Goal: Information Seeking & Learning: Learn about a topic

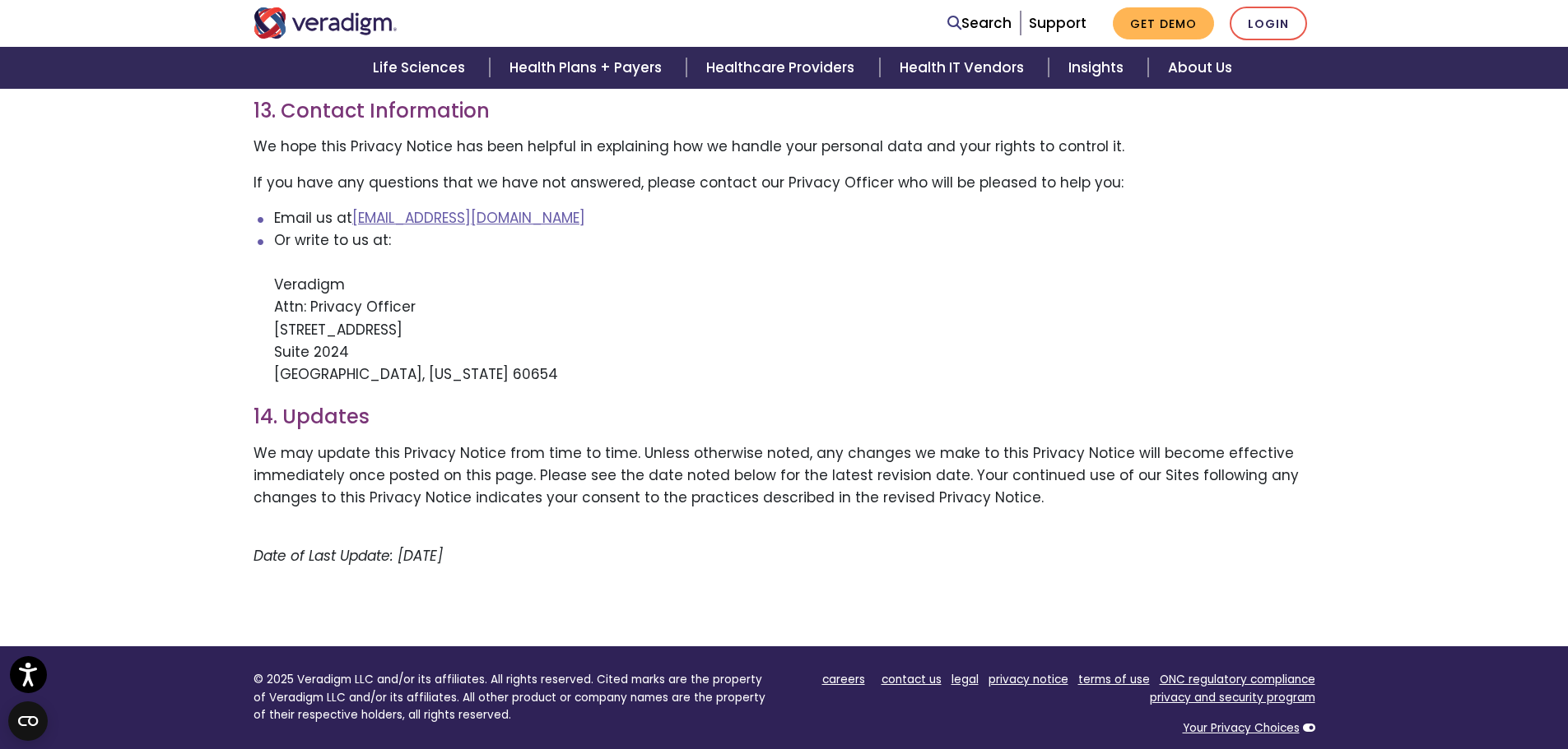
scroll to position [3392, 0]
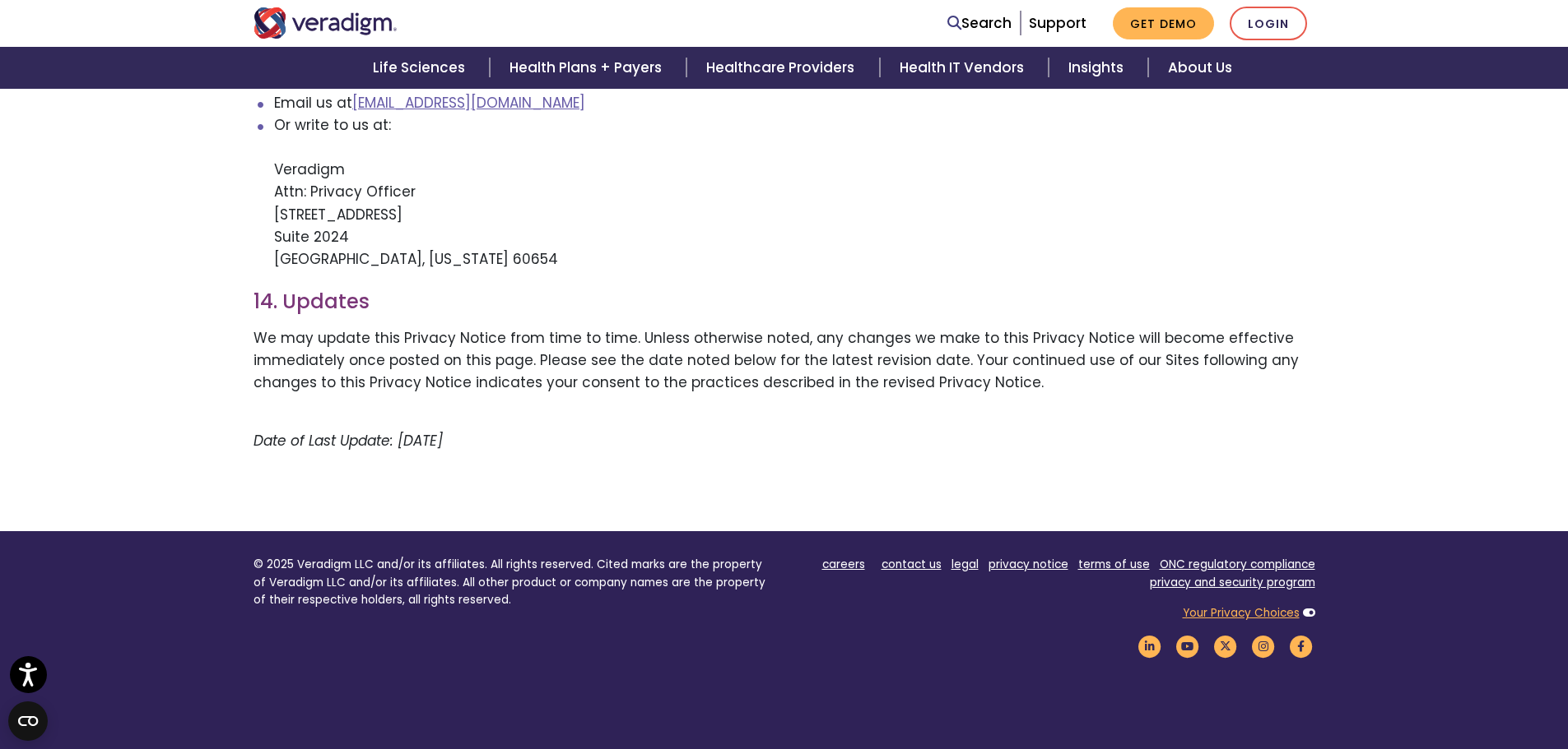
click at [1250, 605] on link "Your Privacy Choices" at bounding box center [1241, 613] width 117 height 16
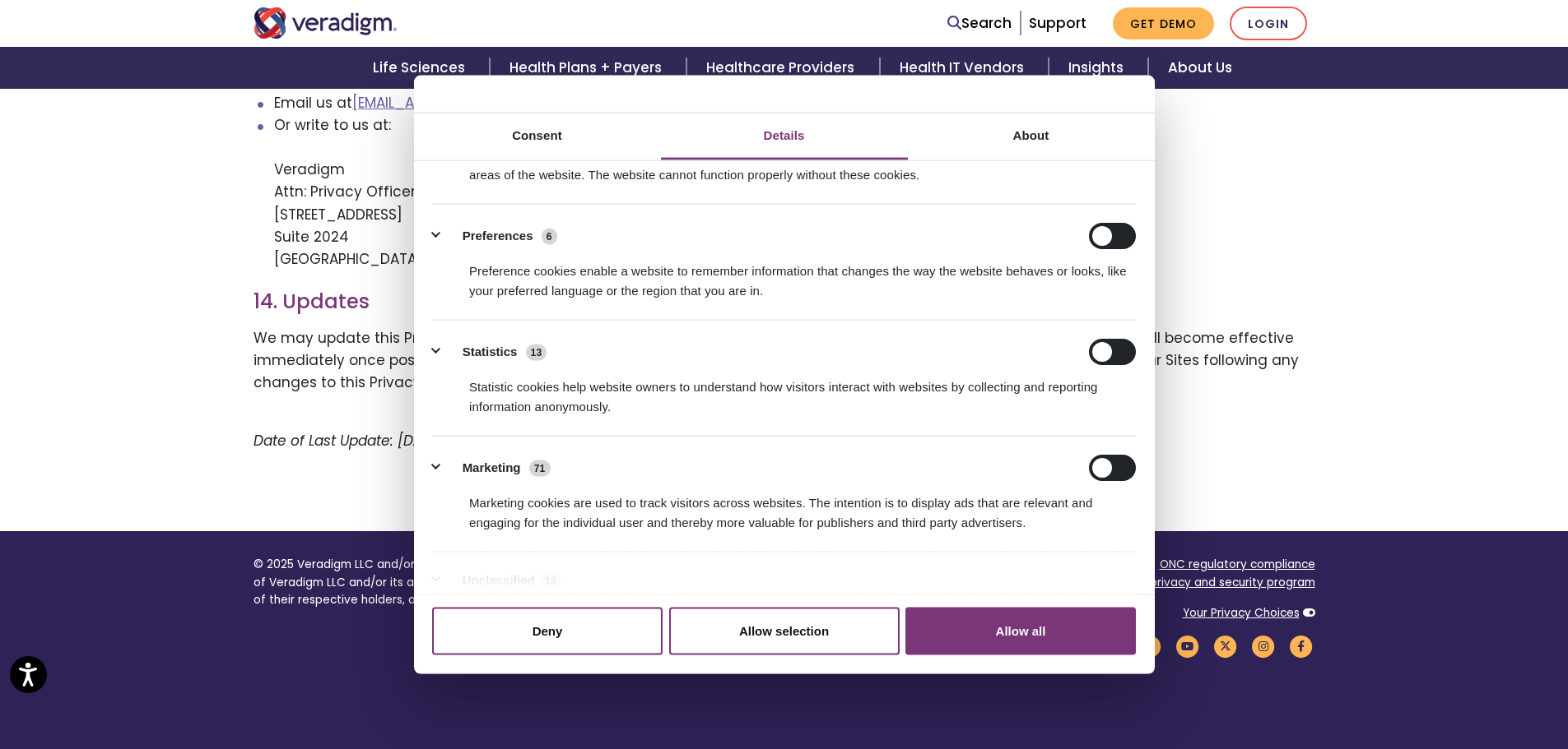
scroll to position [0, 0]
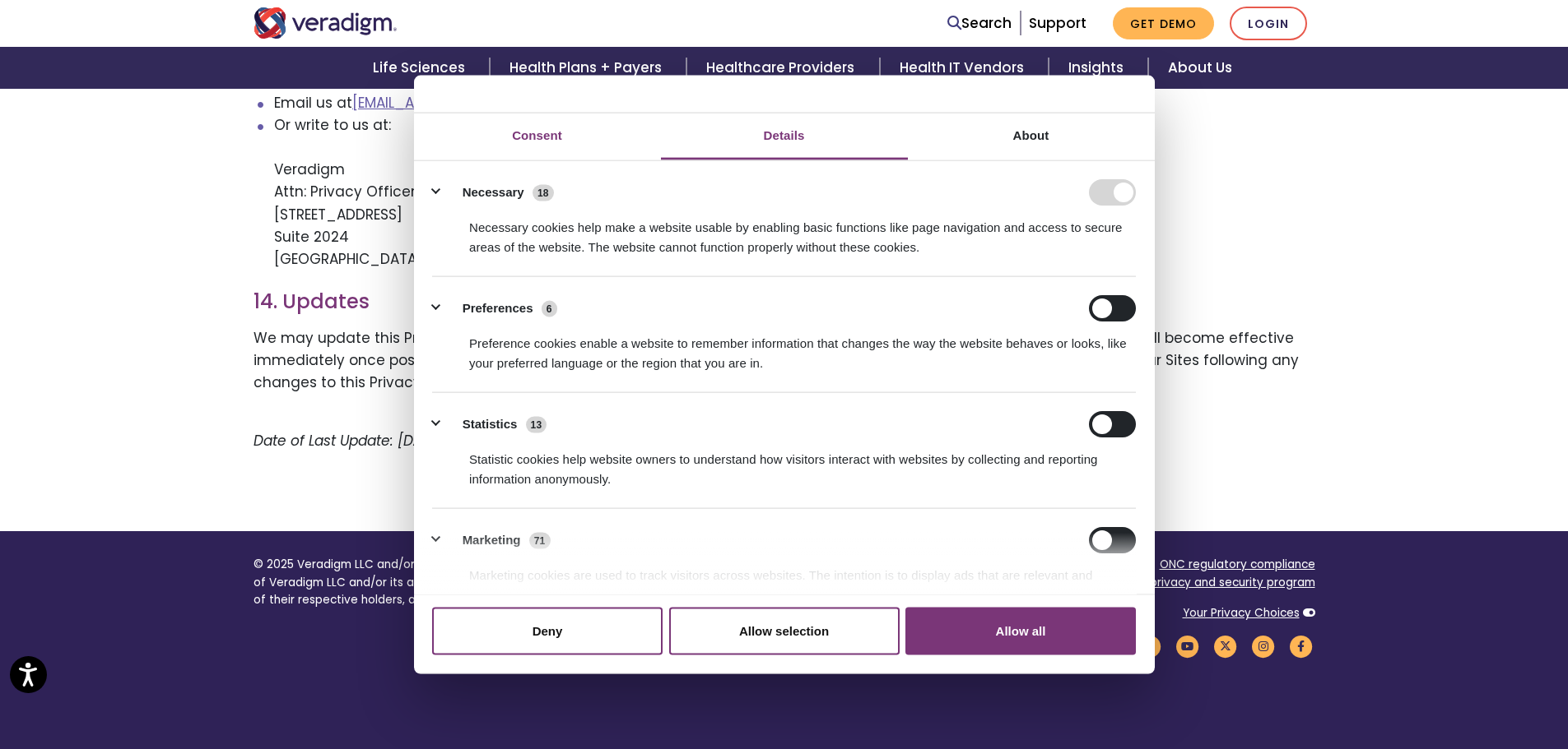
click at [548, 133] on link "Consent" at bounding box center [538, 136] width 247 height 47
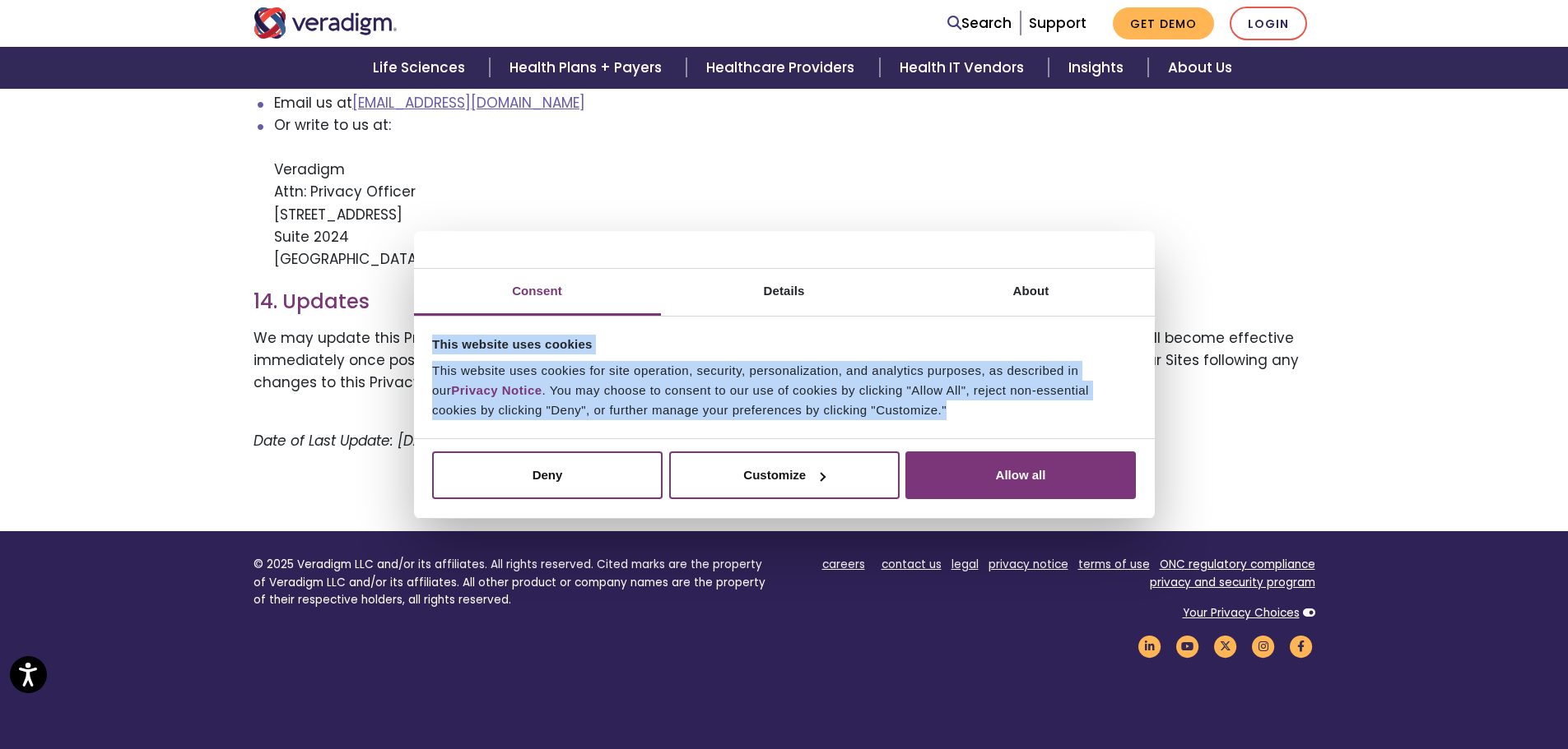
drag, startPoint x: 1020, startPoint y: 412, endPoint x: 427, endPoint y: 339, distance: 597.5
click at [427, 339] on div "This website uses cookies This website uses cookies for site operation, securit…" at bounding box center [784, 377] width 732 height 112
click at [800, 296] on link "Details" at bounding box center [784, 292] width 247 height 47
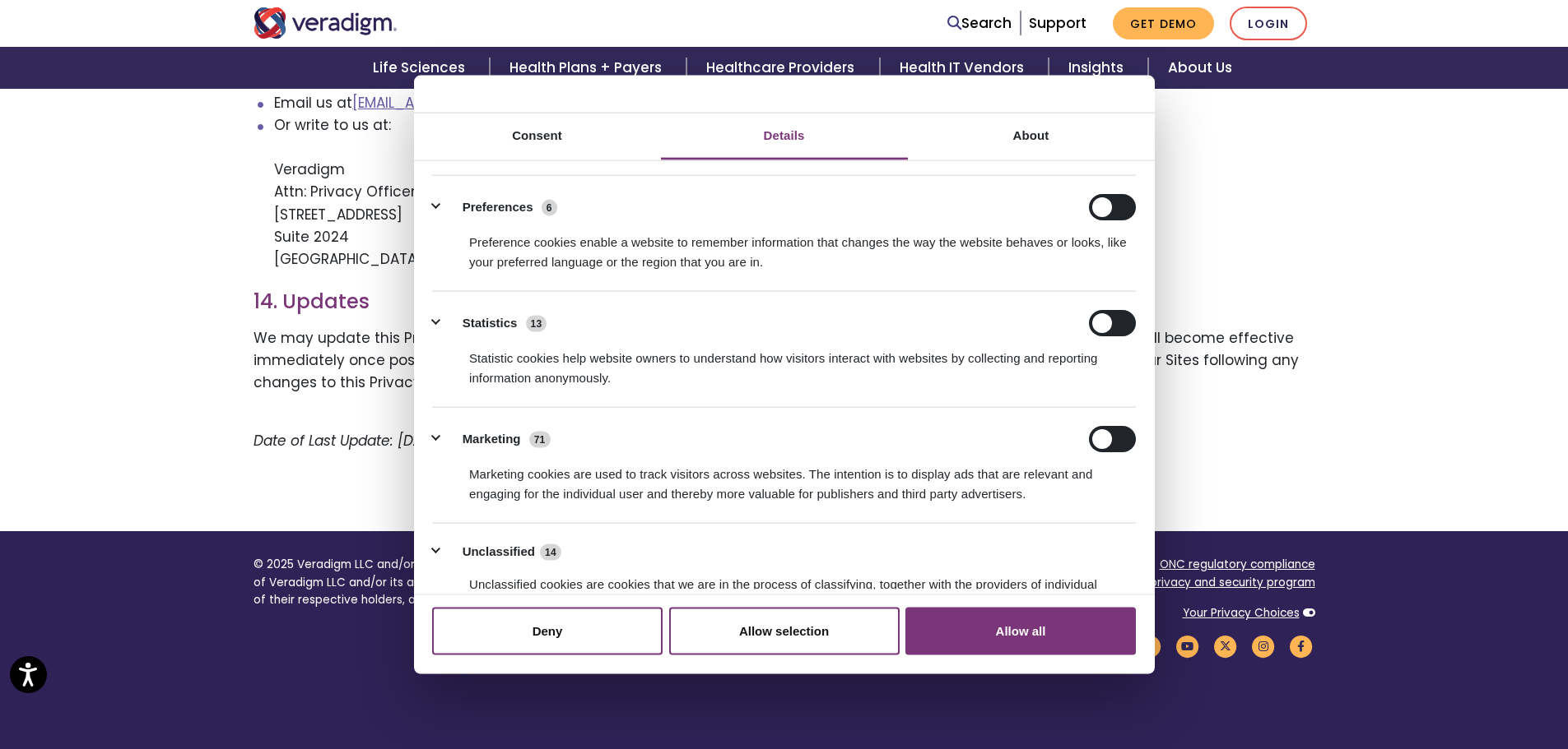
scroll to position [203, 0]
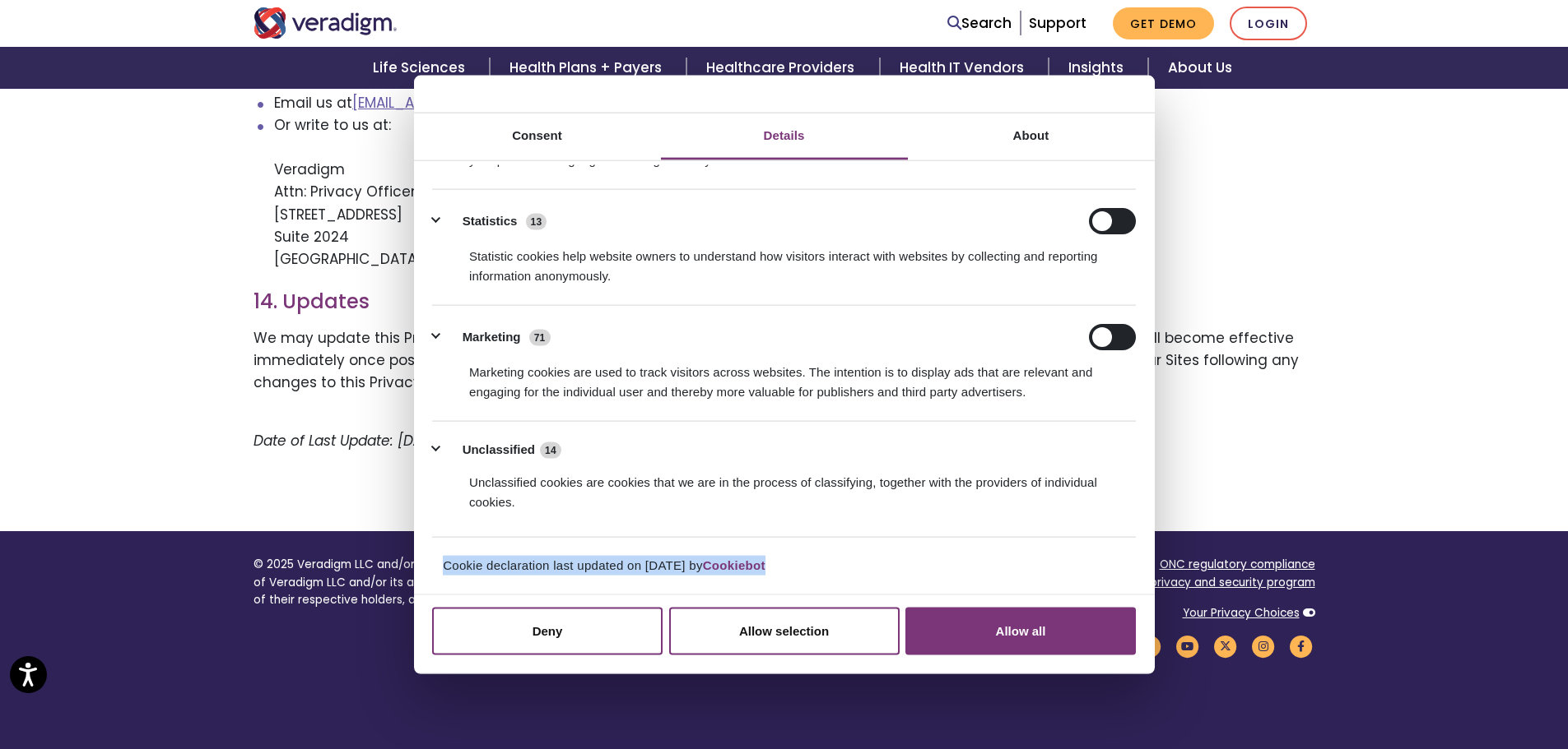
drag, startPoint x: 797, startPoint y: 565, endPoint x: 428, endPoint y: 565, distance: 369.0
click at [421, 565] on div "Cookie declaration last updated on [DATE] by Cookiebot" at bounding box center [784, 573] width 732 height 33
click at [1038, 146] on link "About" at bounding box center [1031, 136] width 247 height 47
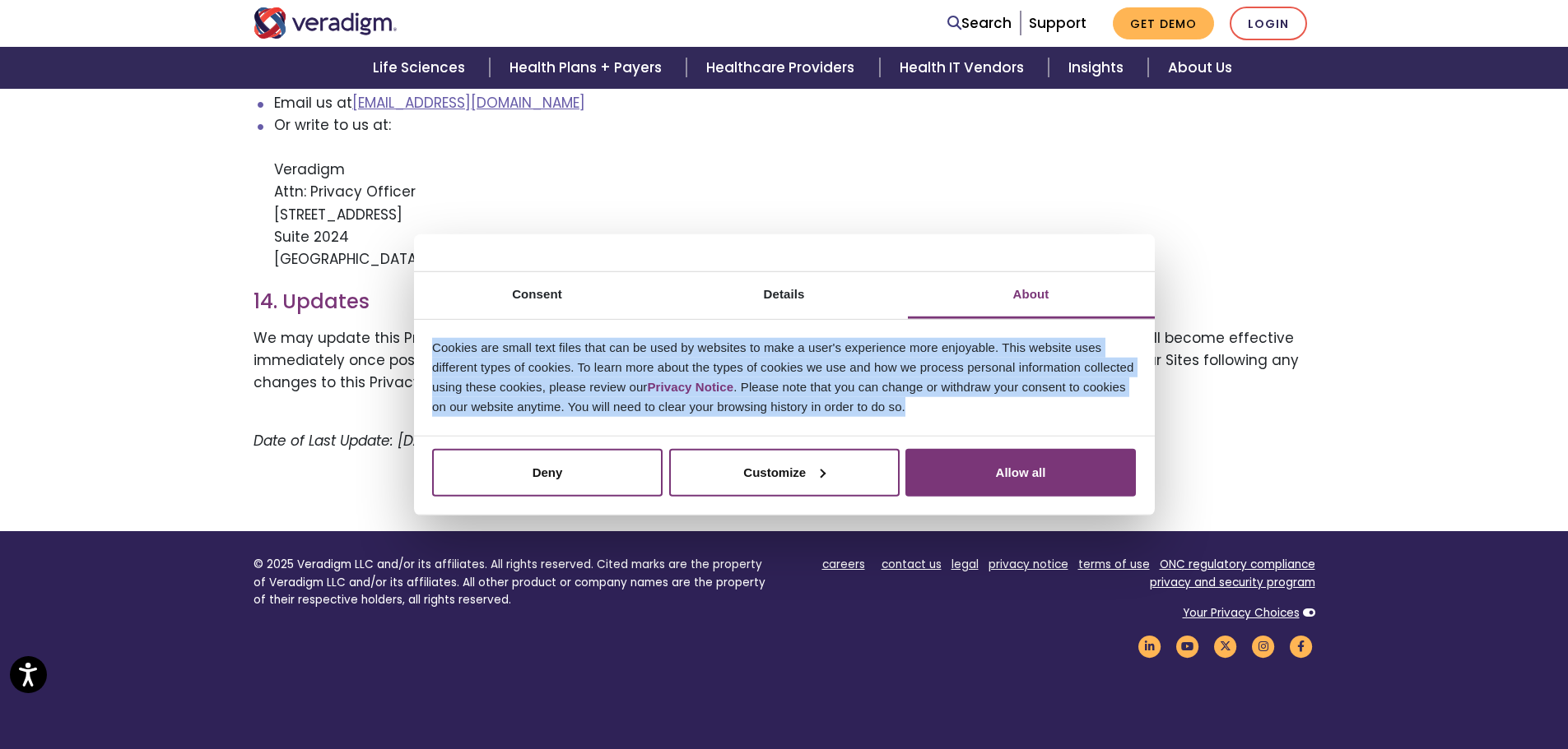
drag, startPoint x: 900, startPoint y: 409, endPoint x: 482, endPoint y: 348, distance: 422.4
click at [434, 343] on p "Cookies are small text files that can be used by websites to make a user's expe…" at bounding box center [784, 377] width 704 height 79
drag, startPoint x: 500, startPoint y: 351, endPoint x: 1057, endPoint y: 329, distance: 557.4
click at [1075, 328] on div "About Cookies are small text files that can be used by websites to make a user'…" at bounding box center [784, 377] width 732 height 107
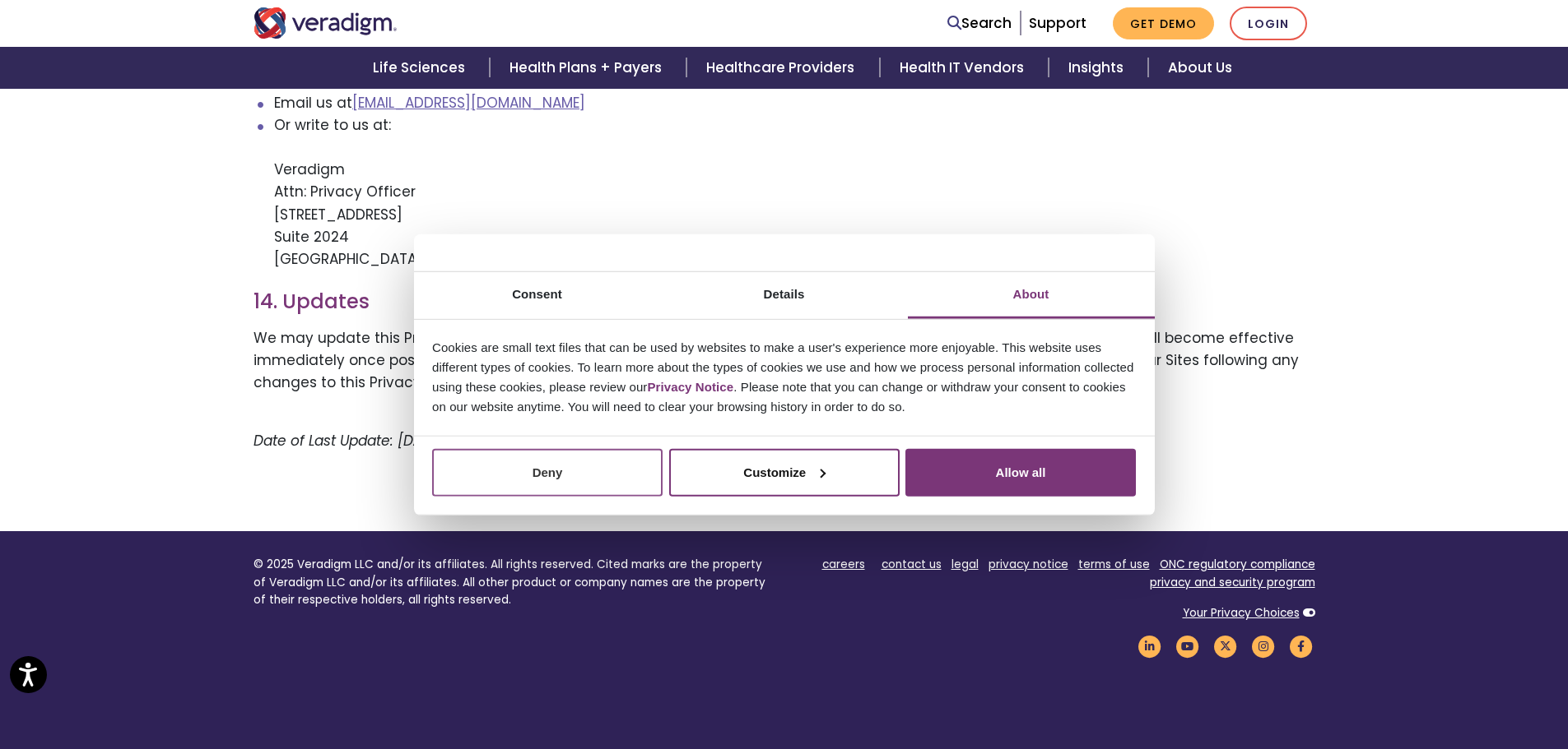
click at [581, 453] on button "Deny" at bounding box center [547, 471] width 230 height 47
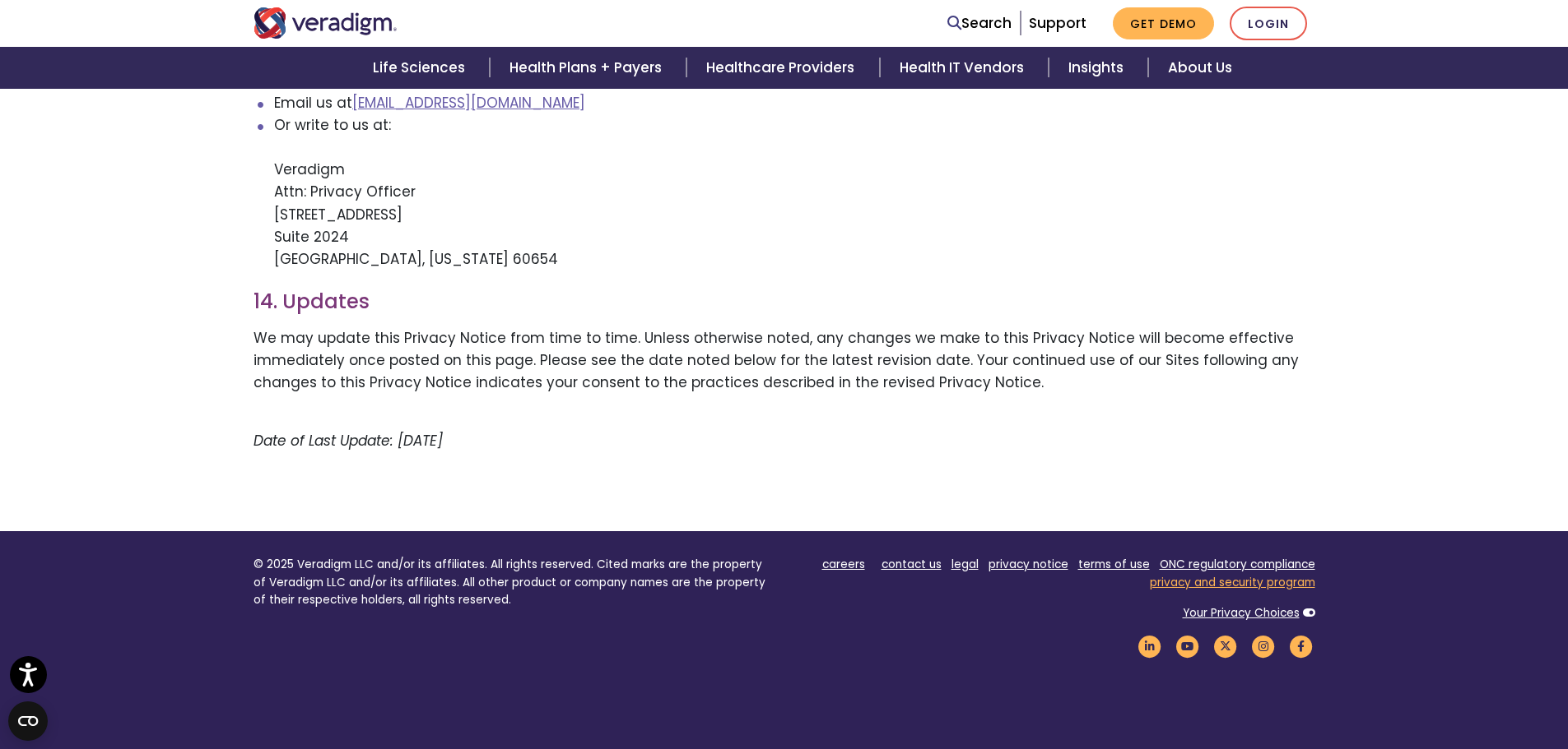
click at [1227, 575] on link "privacy and security program" at bounding box center [1232, 583] width 165 height 16
